Goal: Communication & Community: Answer question/provide support

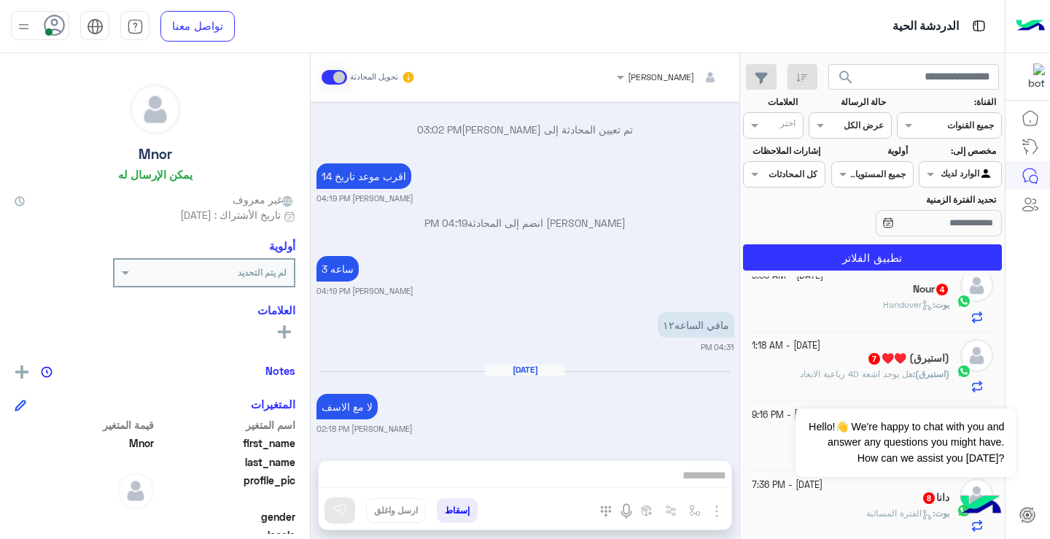
scroll to position [253, 0]
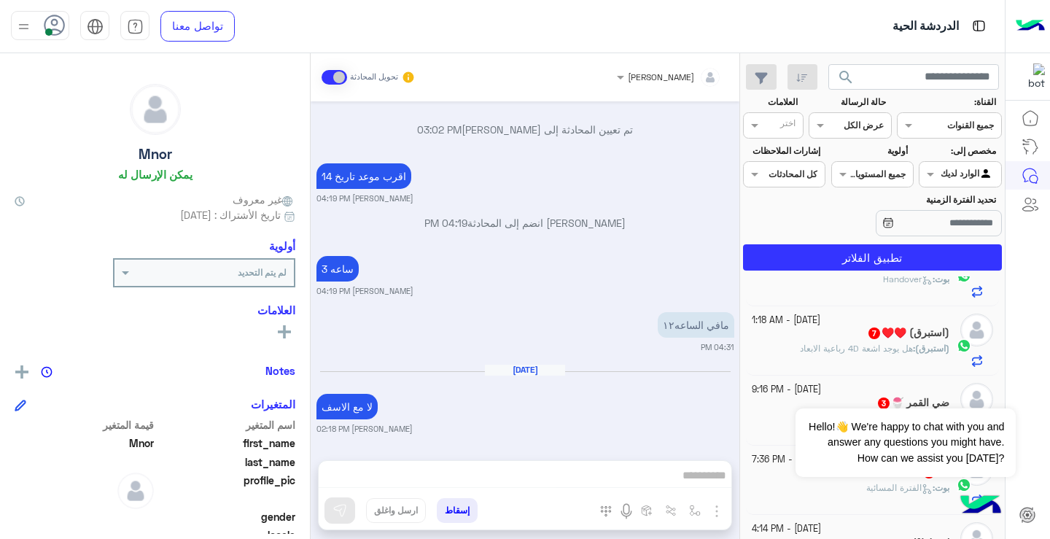
click at [853, 363] on div "(استبرق) : هل يوجد اشعة 4D رباعية الابعاد" at bounding box center [850, 355] width 198 height 26
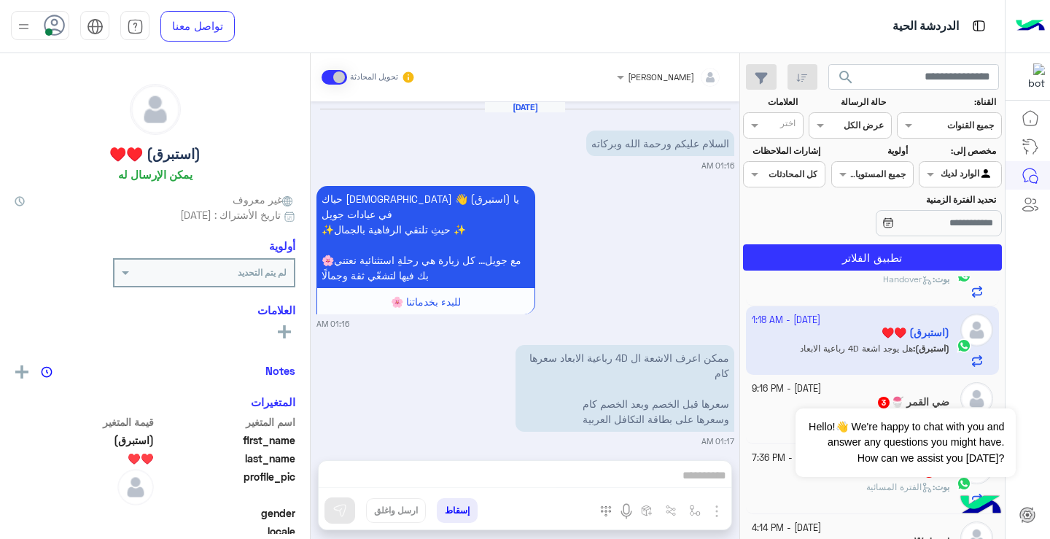
scroll to position [1303, 0]
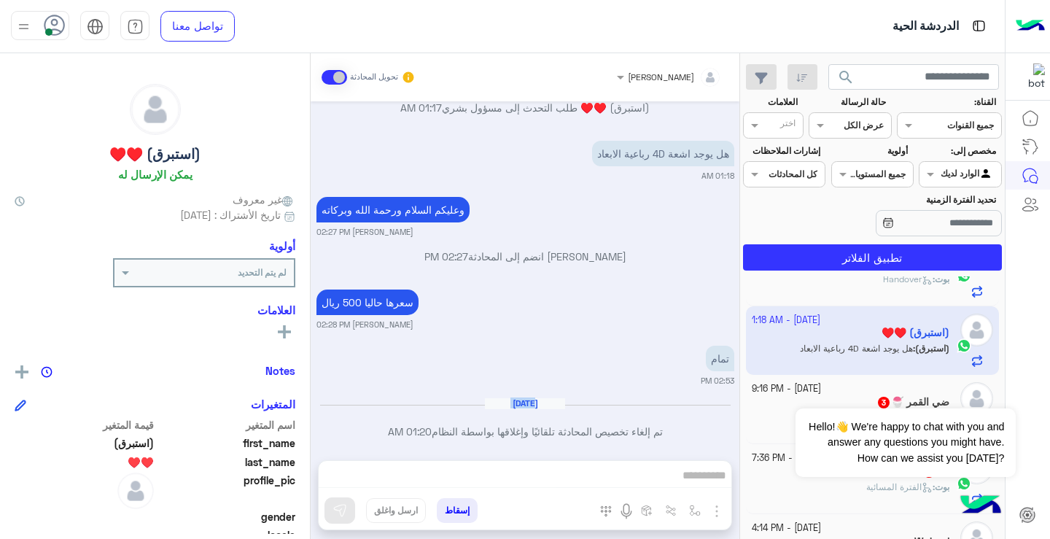
drag, startPoint x: 738, startPoint y: 394, endPoint x: 730, endPoint y: 421, distance: 28.4
click at [730, 421] on div "[DATE] السلام عليكم ورحمة الله وبركاته 01:16 AM حياك الله يا (استبرق) 👋 في عياد…" at bounding box center [525, 273] width 429 height 344
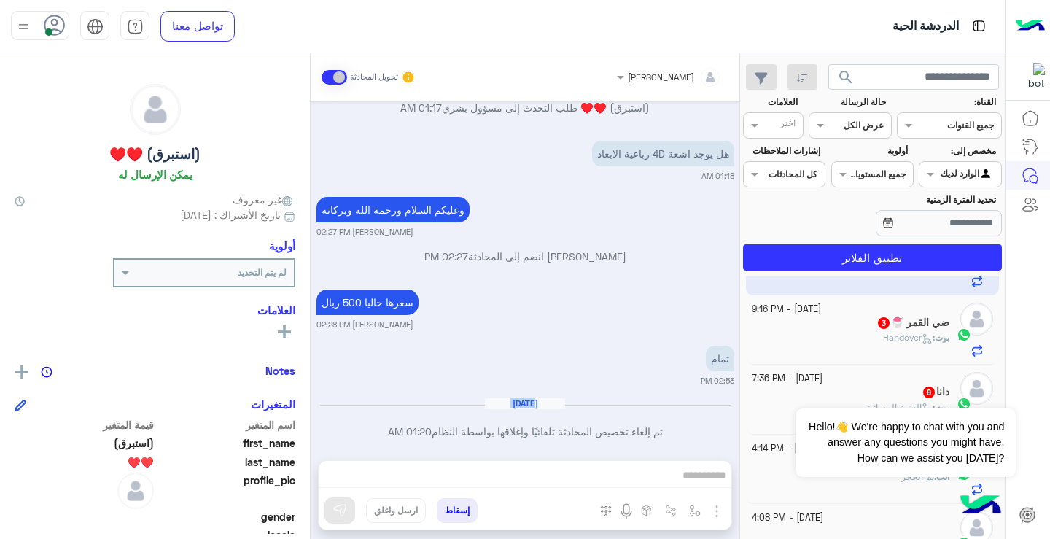
scroll to position [335, 0]
click at [921, 333] on icon at bounding box center [926, 337] width 11 height 11
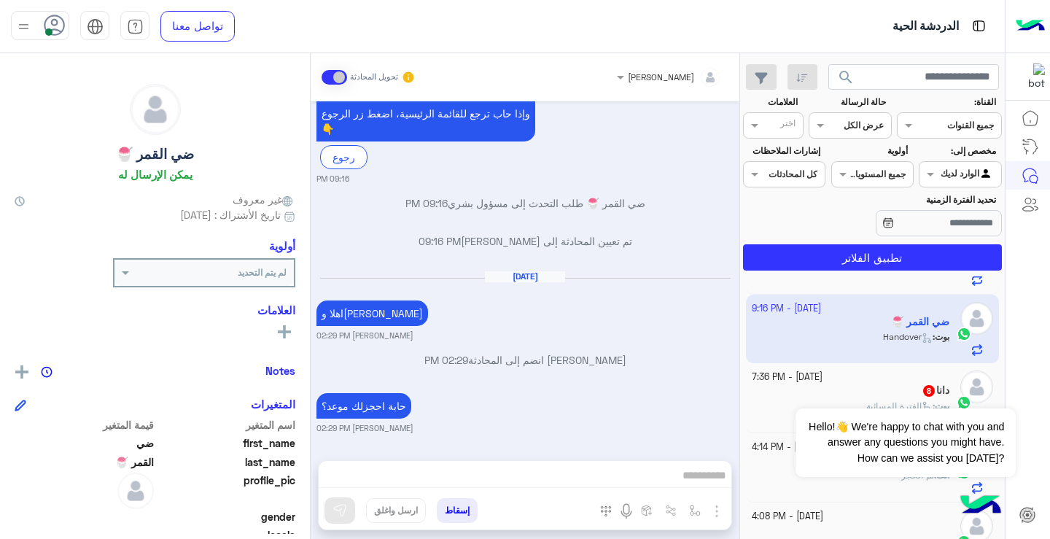
scroll to position [495, 0]
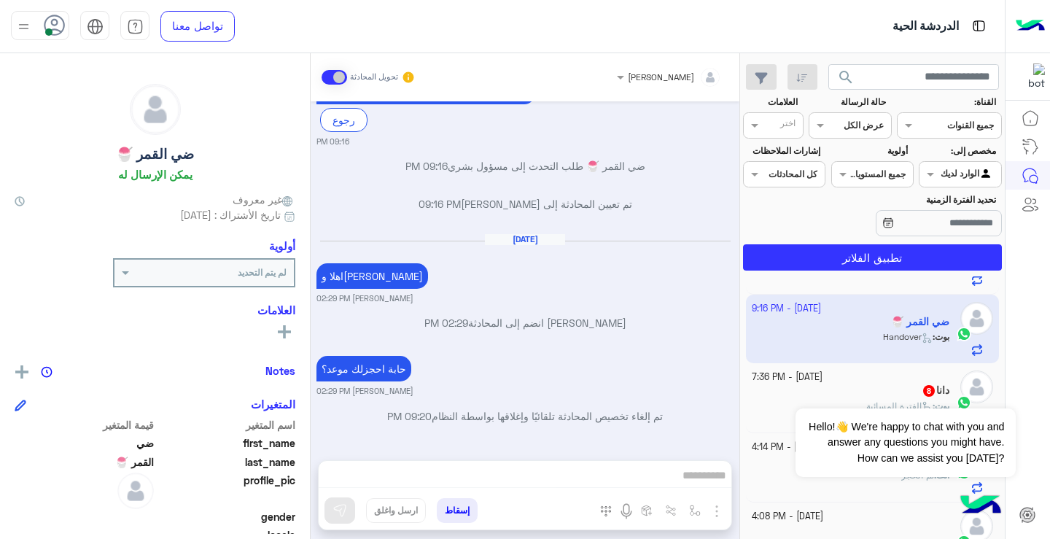
drag, startPoint x: 739, startPoint y: 401, endPoint x: 739, endPoint y: 337, distance: 63.4
click at [741, 395] on mat-drawer-container "search القناة: القناه جميع القنوات حالة الرسالة القناه عرض الكل العلامات اختر م…" at bounding box center [502, 298] width 1004 height 491
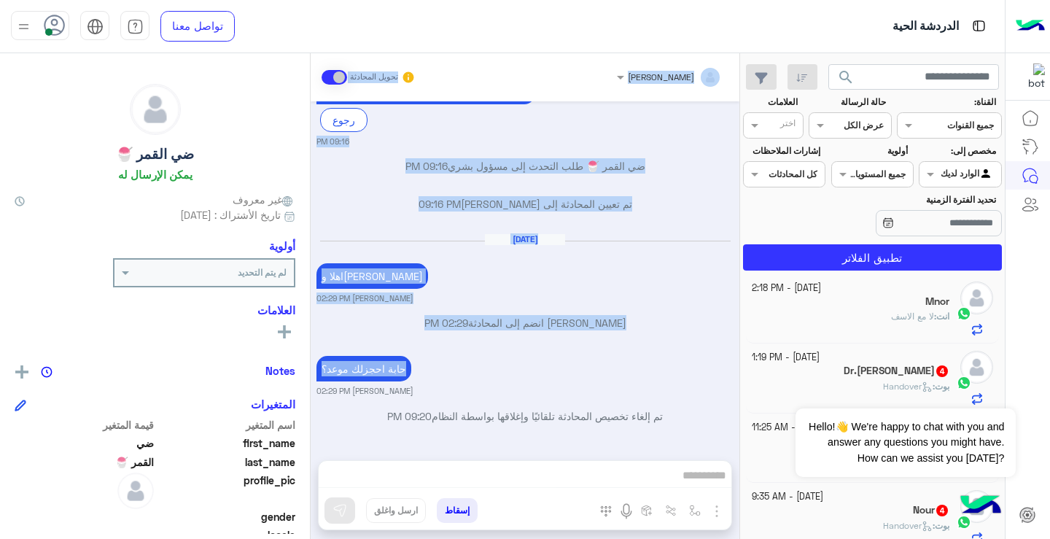
scroll to position [0, 0]
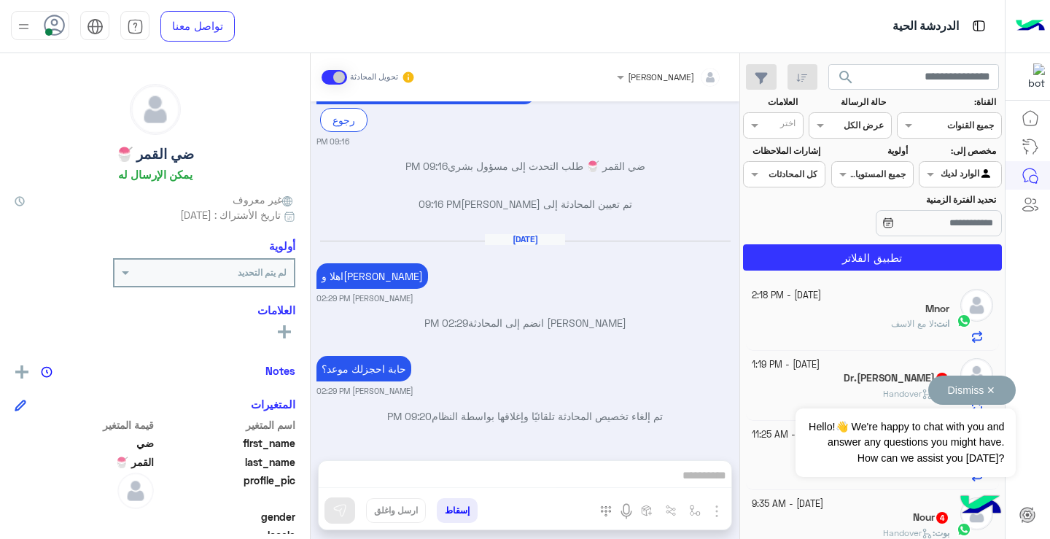
click at [823, 378] on div "Dismiss ✕ Hello!👋 We're happy to chat with you and answer any questions you mig…" at bounding box center [904, 425] width 219 height 101
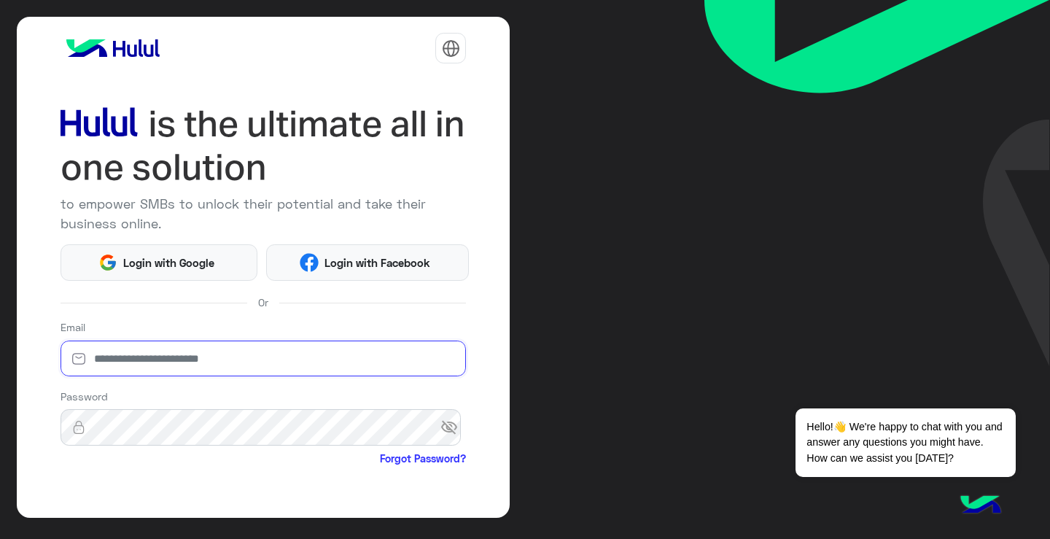
click at [257, 373] on input "email" at bounding box center [263, 358] width 406 height 36
type input "**********"
click at [453, 423] on span "visibility_off" at bounding box center [453, 427] width 26 height 26
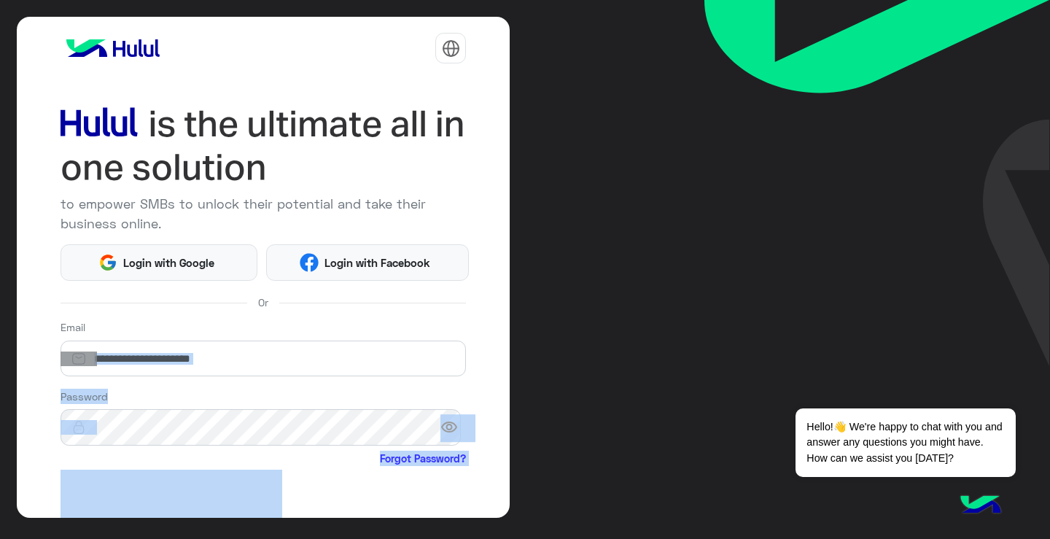
drag, startPoint x: 0, startPoint y: 367, endPoint x: 4, endPoint y: 509, distance: 142.9
click at [4, 509] on div "**********" at bounding box center [525, 269] width 1050 height 539
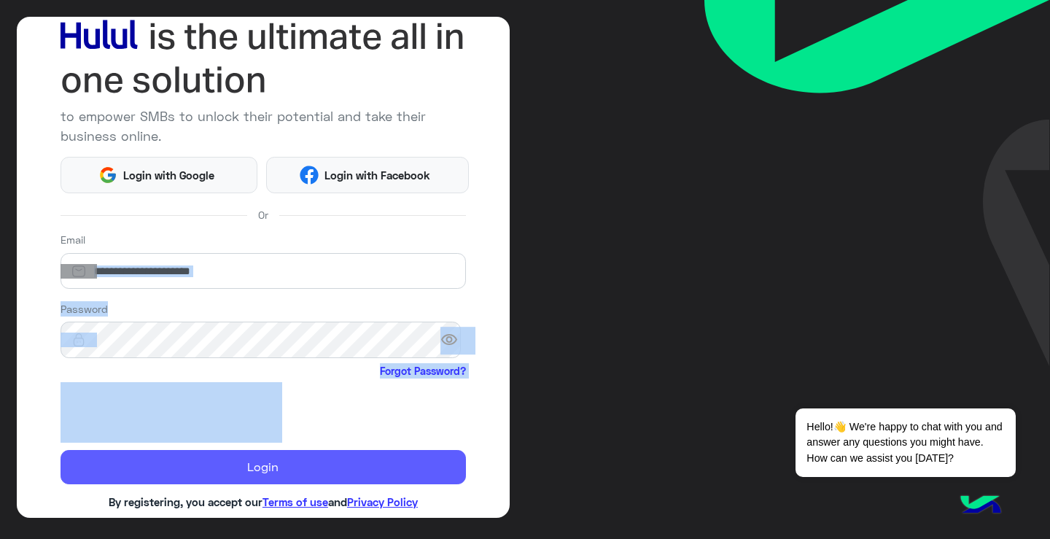
scroll to position [112, 0]
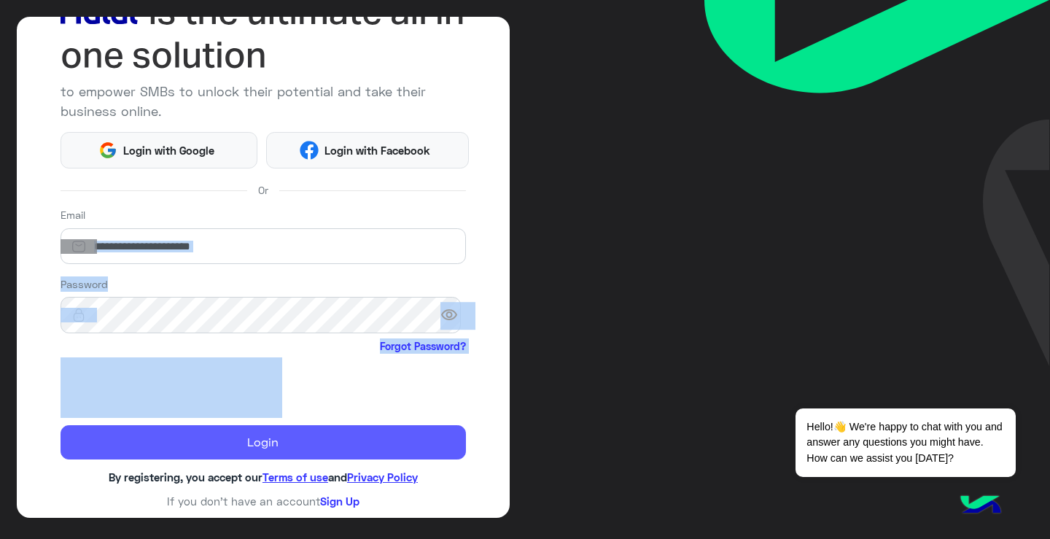
click at [239, 445] on button "Login" at bounding box center [263, 442] width 406 height 35
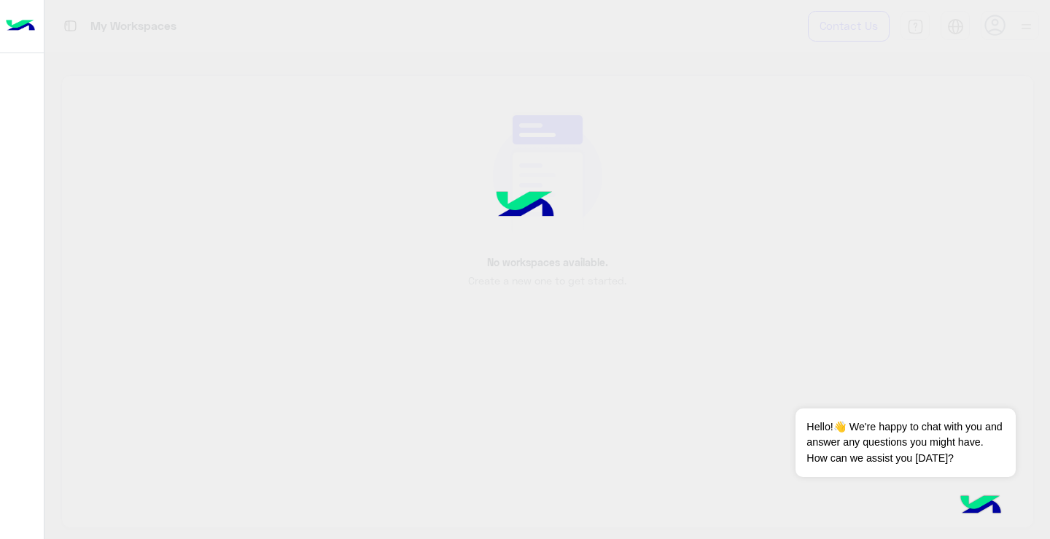
drag, startPoint x: 366, startPoint y: 428, endPoint x: 374, endPoint y: 432, distance: 8.8
click at [374, 432] on div at bounding box center [525, 269] width 1050 height 539
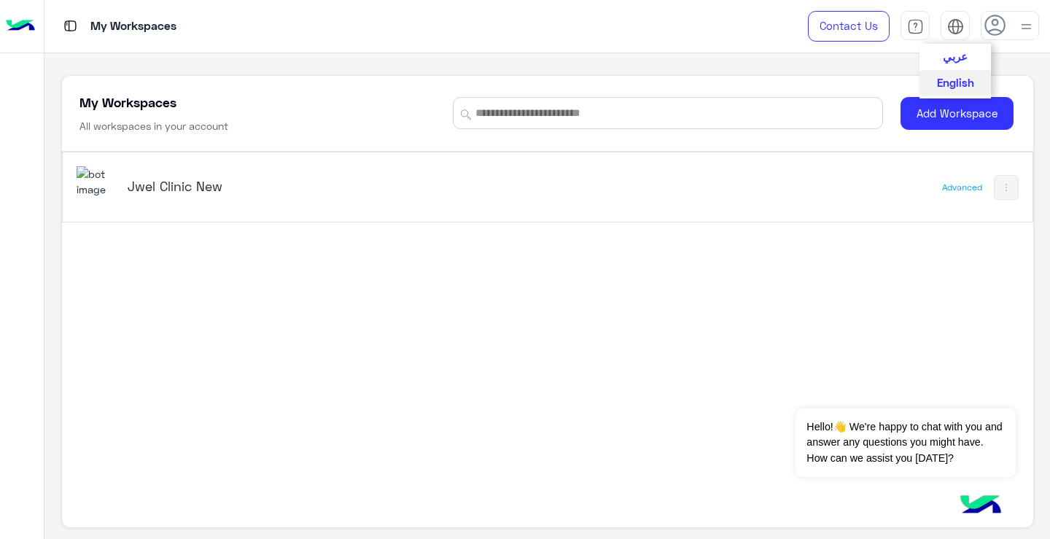
click at [948, 31] on img at bounding box center [955, 26] width 17 height 17
click at [958, 61] on span "عربي" at bounding box center [954, 55] width 25 height 13
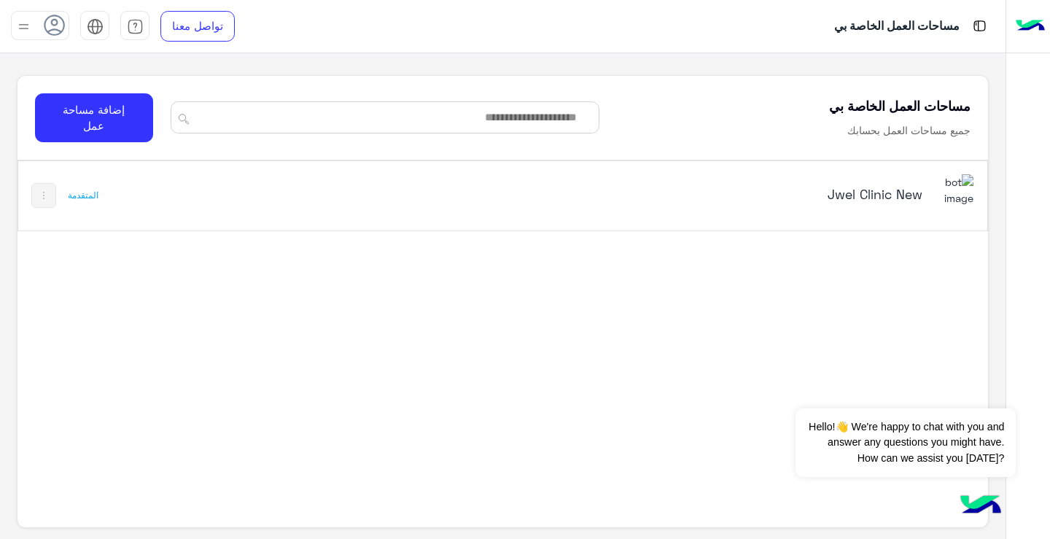
click at [888, 190] on h5 "Jwel Clinic New" at bounding box center [752, 193] width 339 height 17
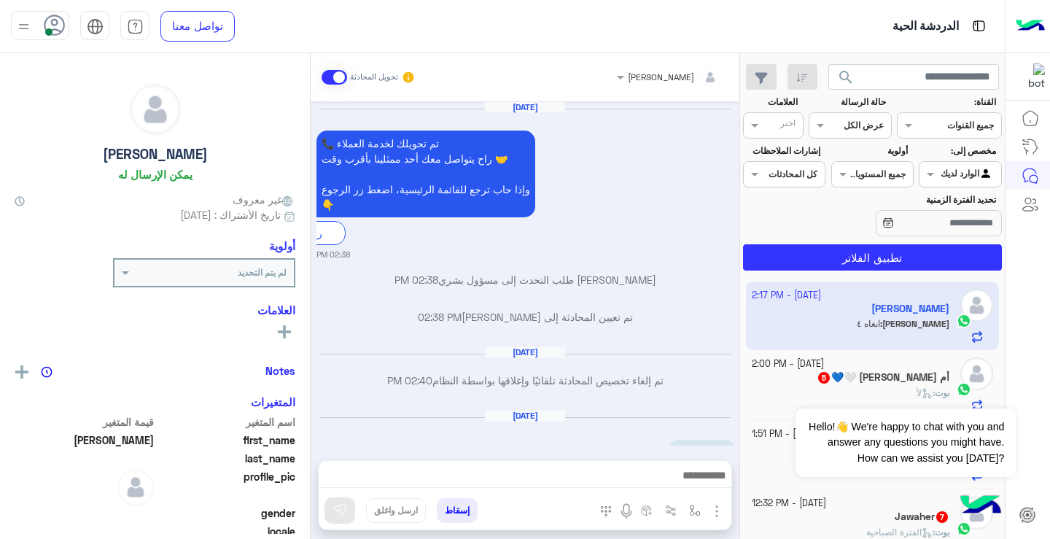
scroll to position [1342, 0]
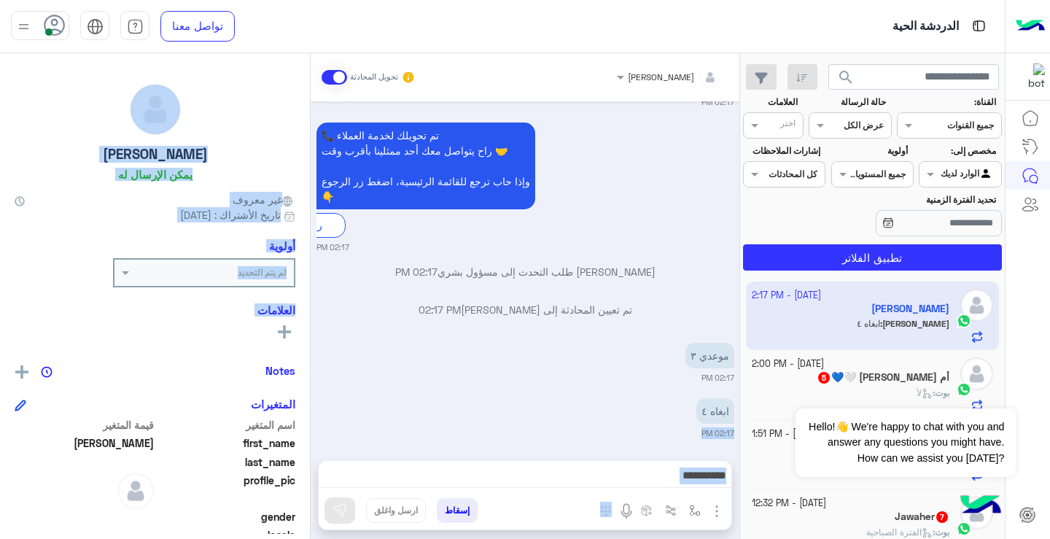
drag, startPoint x: 320, startPoint y: 402, endPoint x: 309, endPoint y: 352, distance: 50.8
click at [309, 352] on mat-drawer-container "ريمان [PERSON_NAME] تحويل المحادثة [DATE] 📞 تم تحويلك لخدمة العملاء راح يتواصل …" at bounding box center [369, 298] width 739 height 491
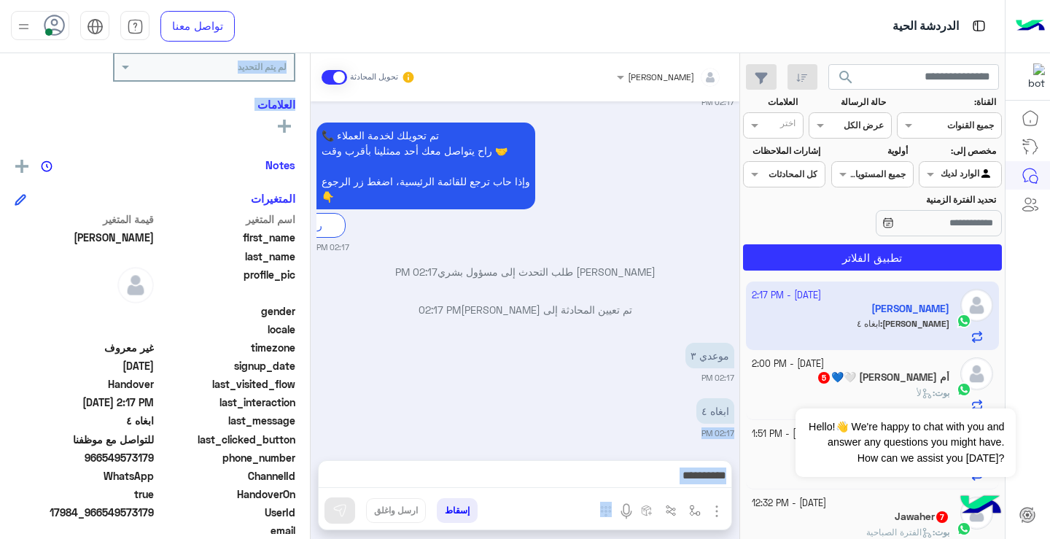
scroll to position [214, 0]
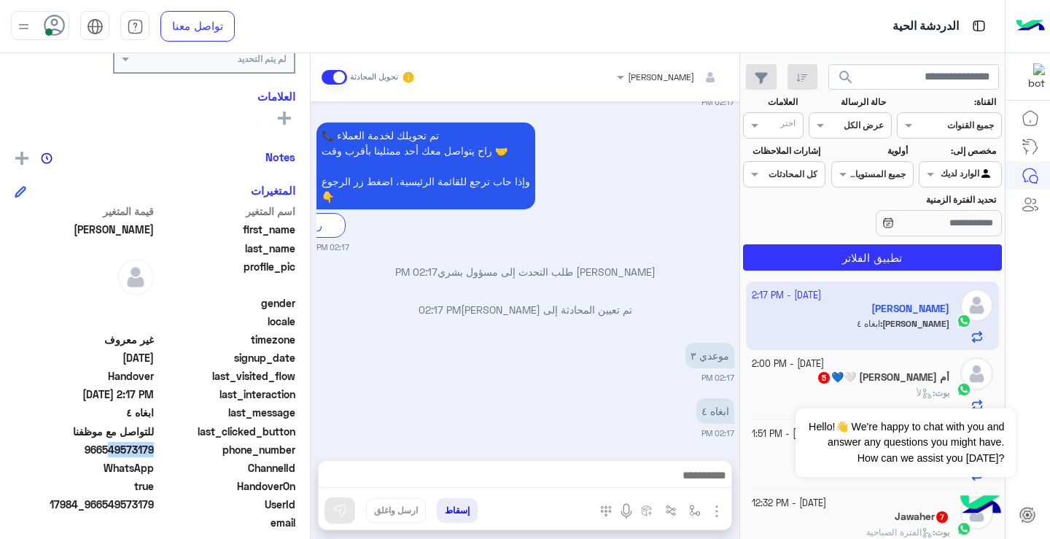
drag, startPoint x: 104, startPoint y: 450, endPoint x: 152, endPoint y: 451, distance: 48.1
click at [152, 451] on span "966549573179" at bounding box center [84, 449] width 139 height 15
copy span "54957317"
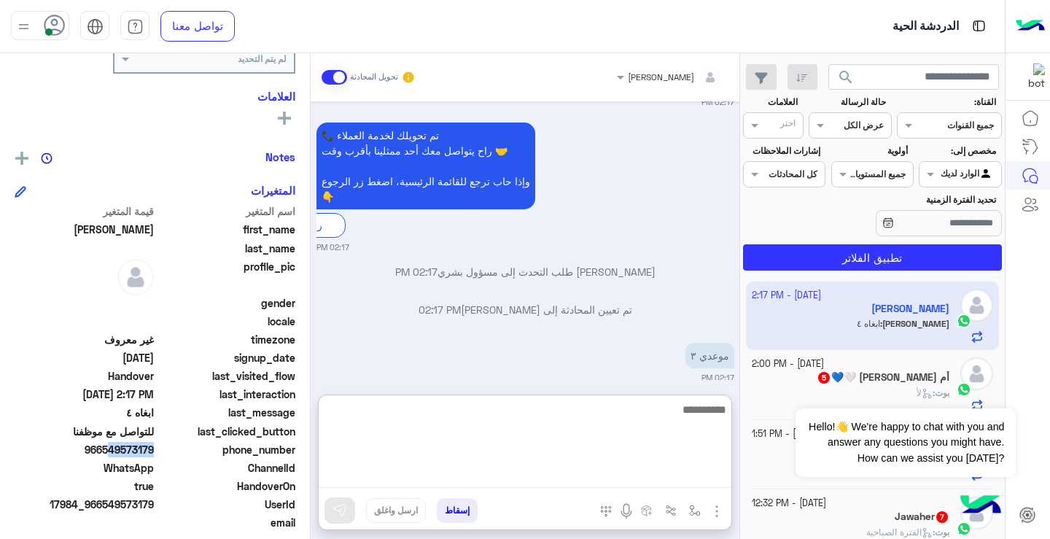
click at [574, 470] on textarea at bounding box center [525, 443] width 413 height 87
type textarea "*"
type textarea "**********"
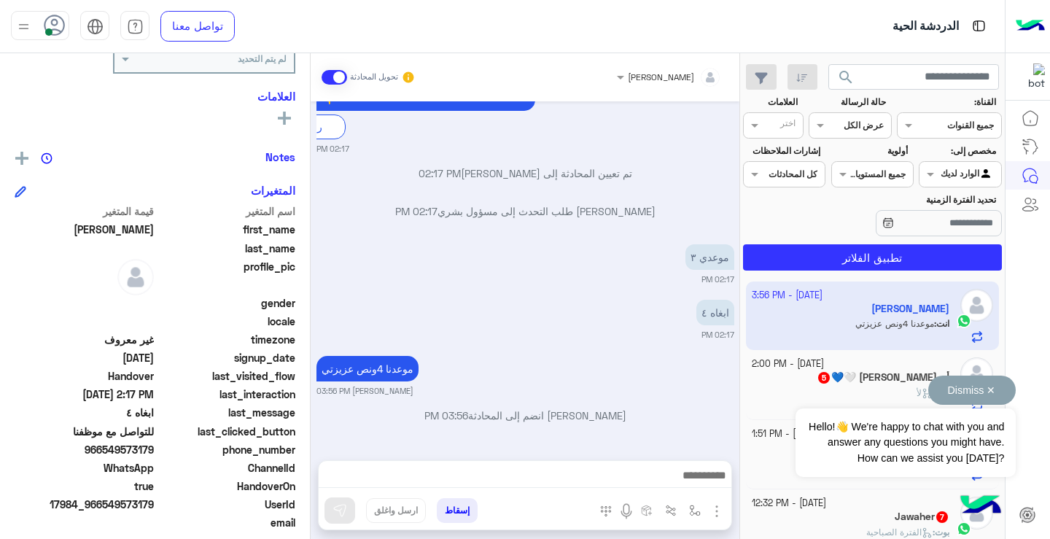
scroll to position [1435, 0]
click at [894, 385] on div "Dismiss ✕ Hello!👋 We're happy to chat with you and answer any questions you mig…" at bounding box center [904, 425] width 219 height 101
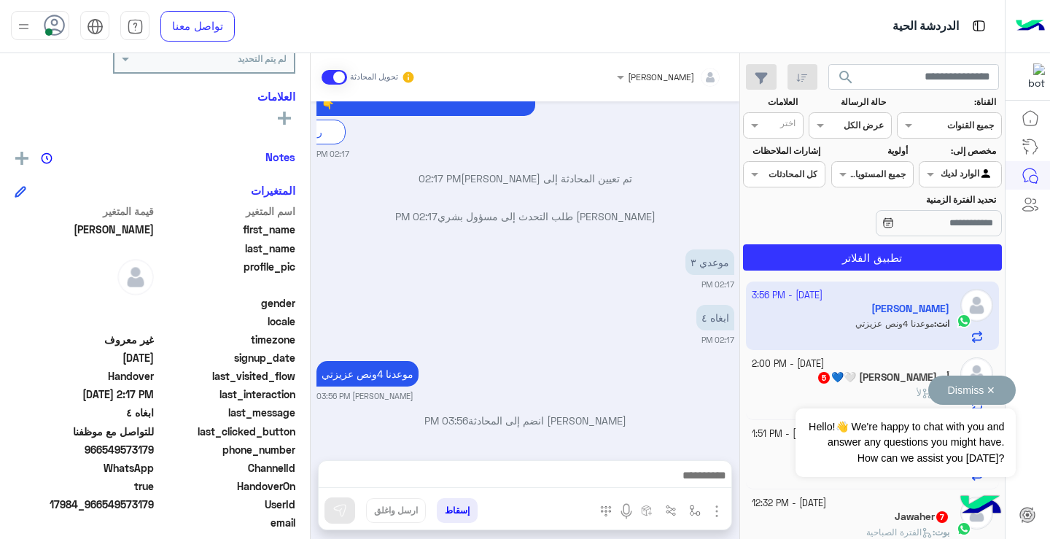
click at [851, 391] on div "Dismiss ✕ Hello!👋 We're happy to chat with you and answer any questions you mig…" at bounding box center [904, 425] width 219 height 101
click at [313, 452] on div "ريمان [PERSON_NAME] تحويل المحادثة [DATE] 📞 تم تحويلك لخدمة العملاء راح يتواصل …" at bounding box center [525, 298] width 429 height 491
click at [894, 386] on div "Dismiss ✕ Hello!👋 We're happy to chat with you and answer any questions you mig…" at bounding box center [904, 425] width 219 height 101
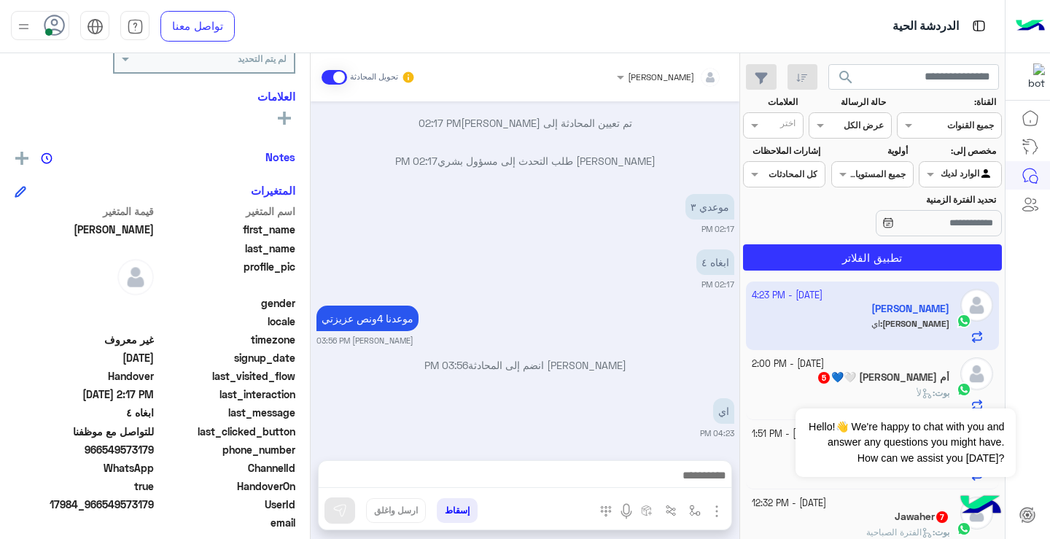
scroll to position [1547, 0]
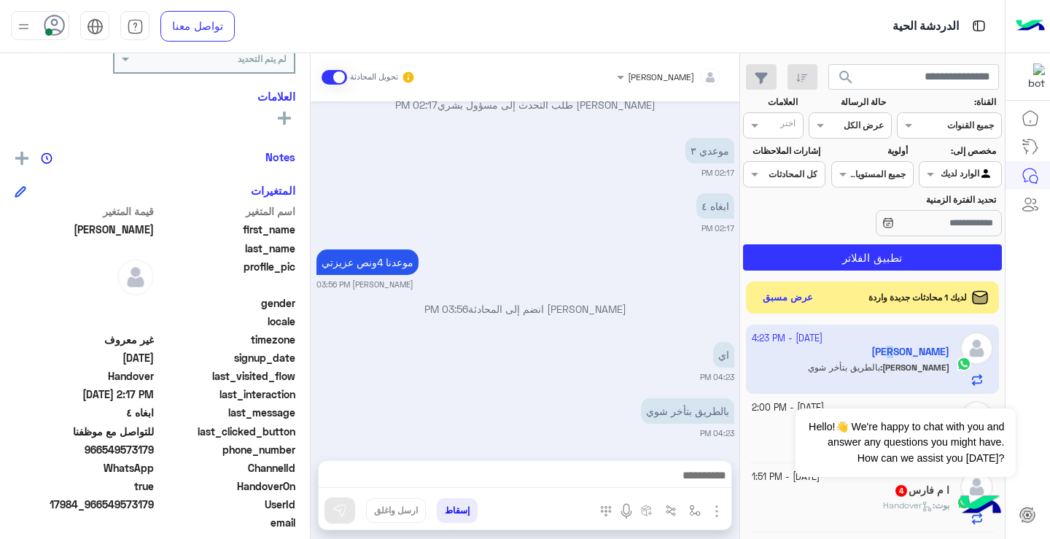
click at [953, 352] on app-inbox-user "[DATE] - 4:23 PM [PERSON_NAME] : بالطريق بتأخر شوي" at bounding box center [873, 358] width 254 height 69
click at [954, 354] on app-inbox-user "[DATE] - 4:23 PM [PERSON_NAME] : بالطريق بتأخر شوي" at bounding box center [873, 358] width 254 height 69
